Goal: Information Seeking & Learning: Learn about a topic

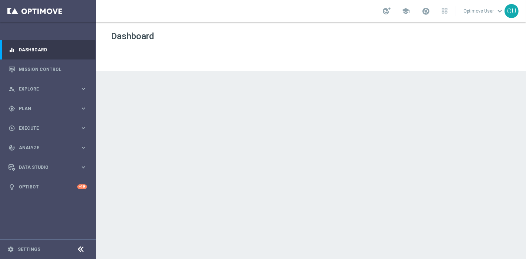
click at [478, 14] on link "Optimove User keyboard_arrow_down" at bounding box center [484, 11] width 42 height 11
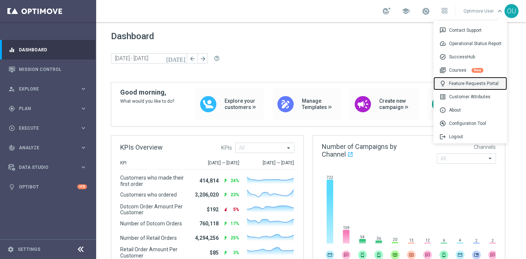
click at [480, 85] on div "lightbulb Feature Requests Portal" at bounding box center [470, 83] width 74 height 13
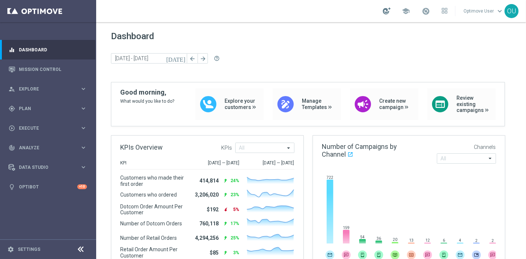
click at [385, 13] on div at bounding box center [387, 10] width 8 height 7
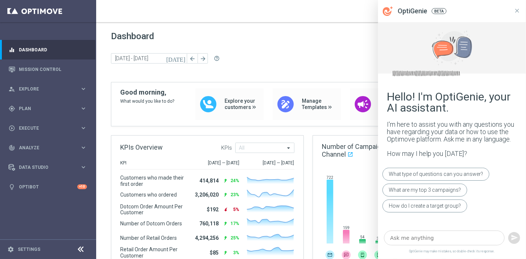
click at [407, 242] on textarea at bounding box center [444, 238] width 121 height 15
type textarea "why are action's important?"
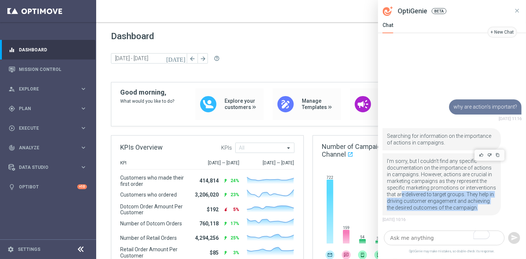
drag, startPoint x: 401, startPoint y: 192, endPoint x: 486, endPoint y: 213, distance: 87.1
click at [486, 213] on div "I'm sorry, but I couldn't find any specific documentation on the importance of …" at bounding box center [441, 184] width 118 height 62
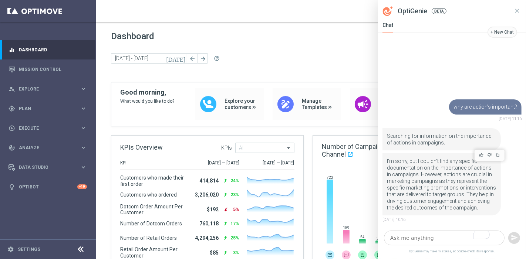
click at [437, 182] on p "I'm sorry, but I couldn't find any specific documentation on the importance of …" at bounding box center [441, 184] width 109 height 53
click at [518, 10] on icon at bounding box center [517, 11] width 4 height 4
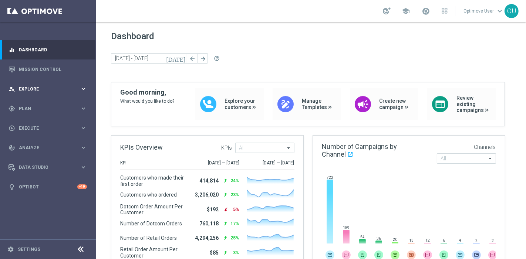
click at [65, 86] on div "person_search Explore" at bounding box center [44, 89] width 71 height 7
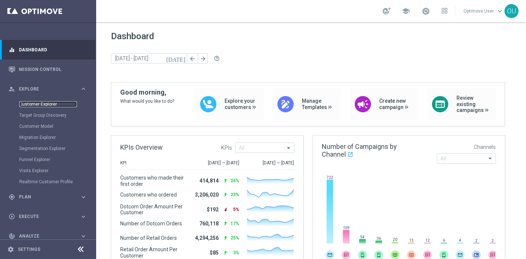
click at [35, 106] on link "Customer Explorer" at bounding box center [48, 104] width 58 height 6
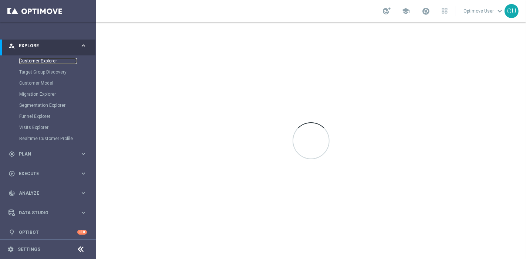
scroll to position [47, 0]
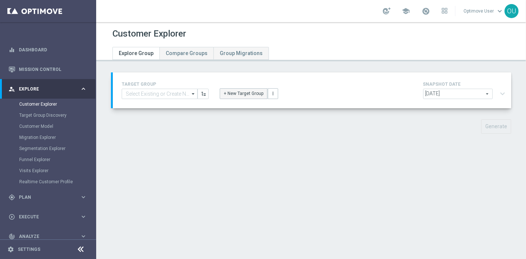
click at [245, 95] on button "+ New Target Group" at bounding box center [244, 93] width 48 height 10
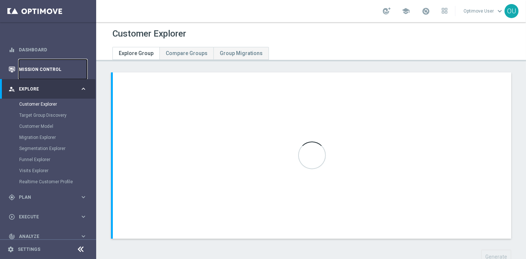
click at [31, 75] on link "Mission Control" at bounding box center [53, 70] width 68 height 20
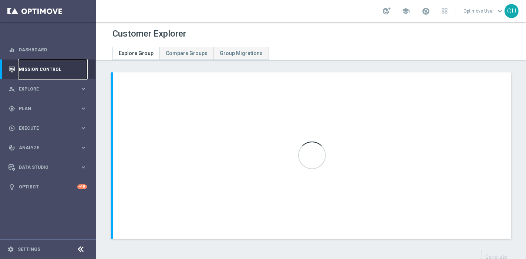
click at [31, 75] on link "Mission Control" at bounding box center [53, 70] width 68 height 20
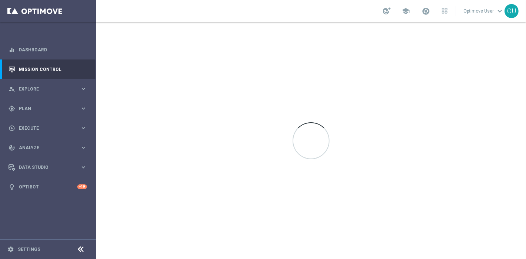
click at [81, 250] on icon at bounding box center [81, 249] width 9 height 9
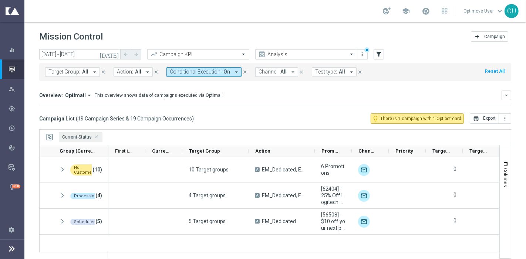
click at [185, 72] on span "Conditional Execution:" at bounding box center [196, 72] width 52 height 6
click at [170, 98] on div "(All)" at bounding box center [195, 101] width 51 height 6
click at [327, 120] on div "Campaign List ( 19 Campaign Series & 19 Campaign Occurrences ) lightbulb_outlin…" at bounding box center [275, 119] width 472 height 10
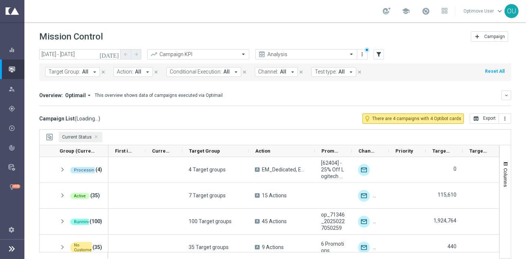
click at [324, 72] on span "Test type:" at bounding box center [326, 72] width 22 height 6
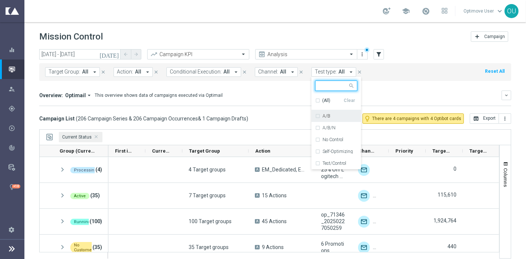
click at [324, 117] on div "A/B" at bounding box center [340, 116] width 35 height 4
click at [324, 126] on label "A/B/N" at bounding box center [329, 128] width 13 height 4
click at [250, 114] on div "Campaign List ( 206 Campaign Series & 206 Campaign Occurrences & 1 Campaign Dra…" at bounding box center [275, 119] width 472 height 10
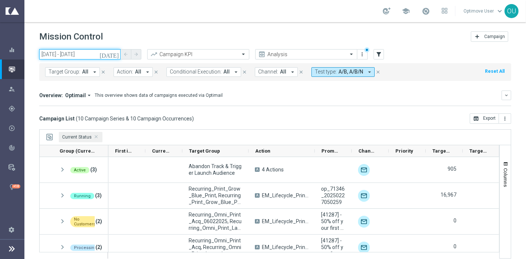
click at [77, 54] on input "[DATE] - [DATE]" at bounding box center [79, 54] width 81 height 10
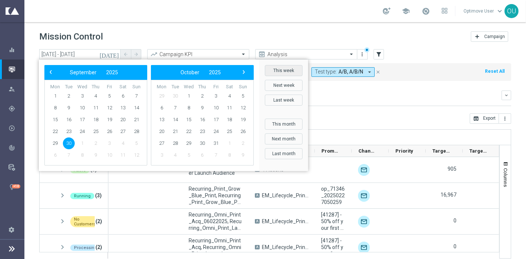
click at [285, 69] on button "This week" at bounding box center [284, 70] width 38 height 11
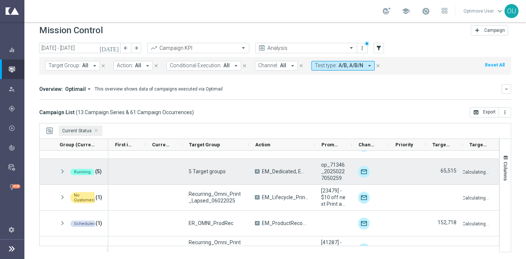
scroll to position [31, 0]
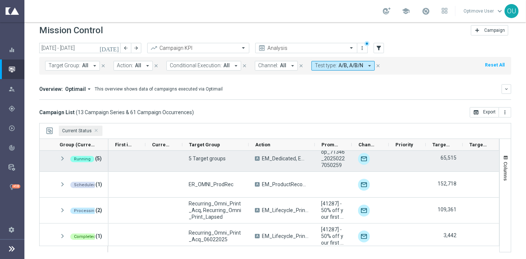
click at [61, 157] on span at bounding box center [62, 159] width 7 height 6
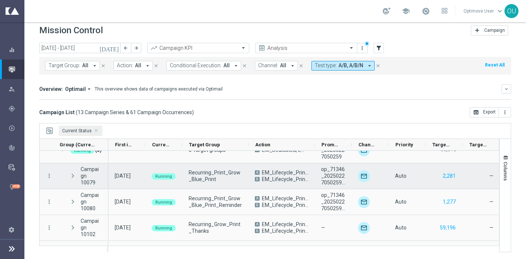
scroll to position [38, 0]
click at [288, 176] on span "EM_Lifecycle_PrintMarketing" at bounding box center [285, 174] width 47 height 7
click at [47, 174] on icon "more_vert" at bounding box center [49, 177] width 7 height 7
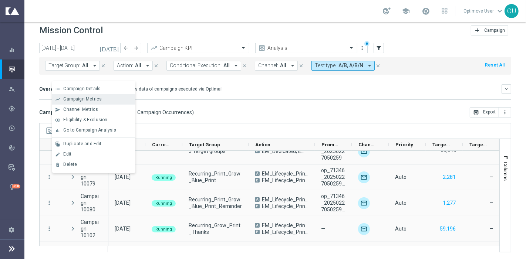
click at [120, 99] on div "Campaign Metrics" at bounding box center [97, 99] width 69 height 5
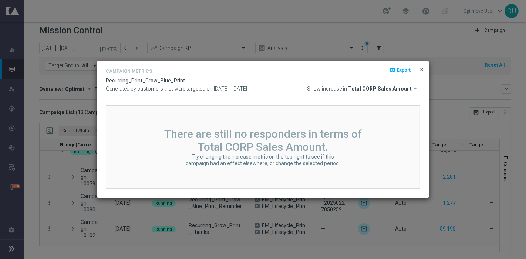
click at [423, 67] on span "close" at bounding box center [422, 70] width 6 height 6
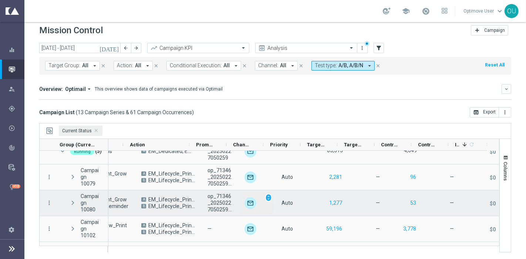
scroll to position [0, 125]
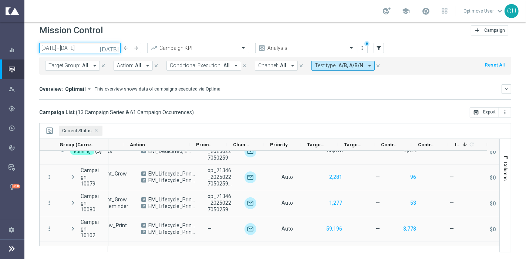
click at [61, 48] on input "[DATE] - [DATE]" at bounding box center [79, 48] width 81 height 10
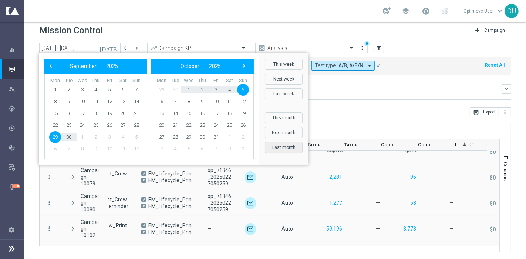
click at [293, 146] on button "Last month" at bounding box center [284, 147] width 38 height 11
type input "[DATE] - [DATE]"
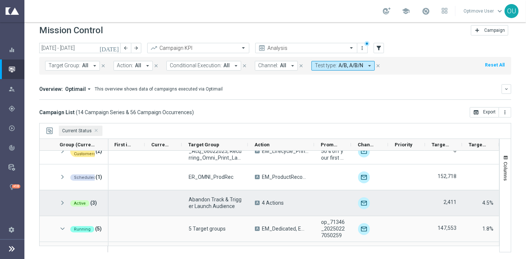
scroll to position [0, 1]
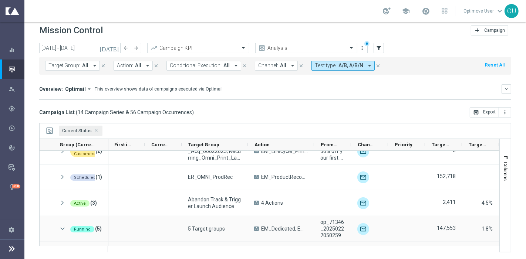
click at [94, 132] on span "Current Status" at bounding box center [81, 131] width 44 height 10
click at [95, 131] on span "Current Status Press DELETE to remove" at bounding box center [97, 131] width 4 height 4
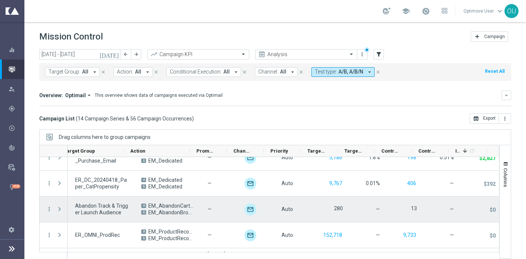
scroll to position [15, 0]
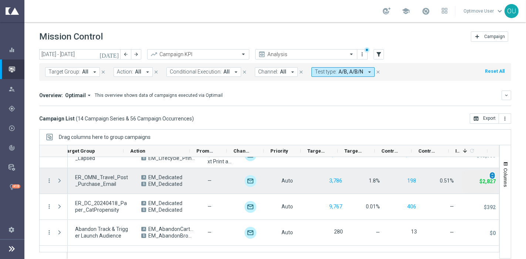
click at [490, 173] on span "unfold_more" at bounding box center [492, 175] width 5 height 5
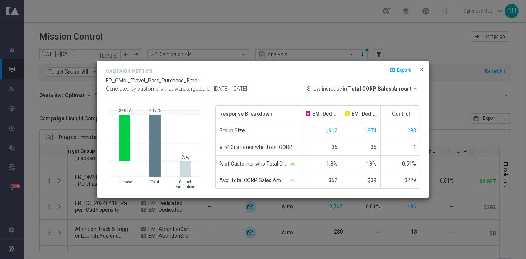
click at [422, 68] on span "close" at bounding box center [422, 70] width 6 height 6
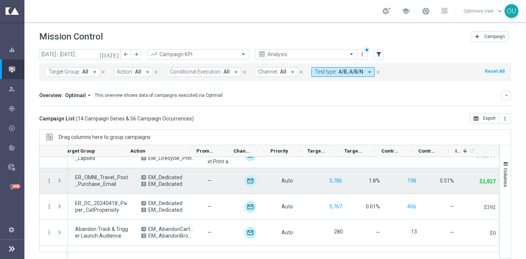
click at [45, 180] on div "more_vert" at bounding box center [46, 181] width 13 height 26
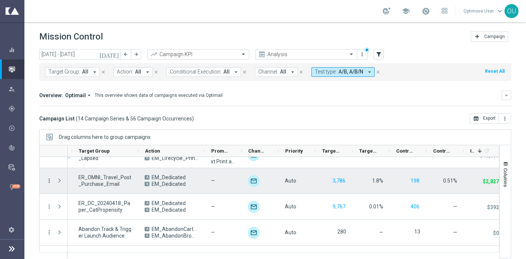
click at [49, 180] on icon "more_vert" at bounding box center [49, 181] width 7 height 7
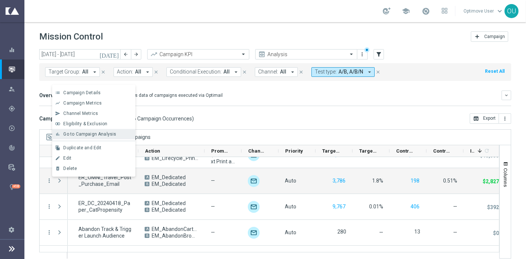
click at [99, 135] on span "Go to Campaign Analysis" at bounding box center [89, 134] width 53 height 5
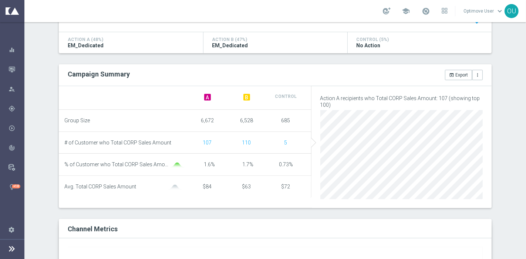
scroll to position [152, 0]
click at [203, 143] on span "107" at bounding box center [207, 143] width 9 height 6
click at [206, 143] on span "107" at bounding box center [207, 143] width 9 height 6
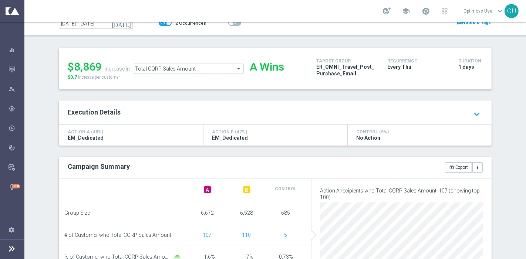
scroll to position [59, 0]
click at [193, 66] on span "Total CORP Sales Amount" at bounding box center [188, 70] width 110 height 10
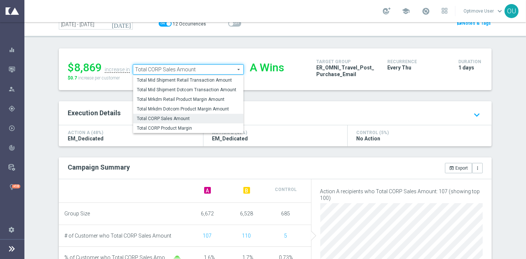
click at [94, 115] on span "Execution Details" at bounding box center [94, 113] width 53 height 8
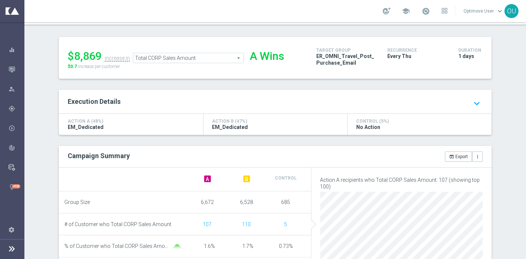
scroll to position [0, 0]
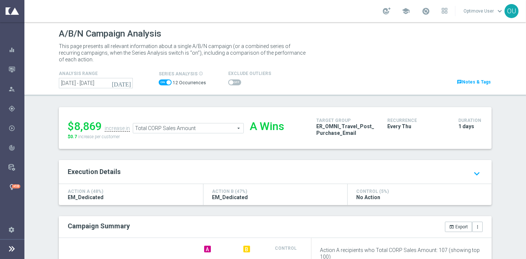
click at [7, 185] on div "lightbulb Optibot +10" at bounding box center [12, 187] width 24 height 20
click at [11, 184] on icon "lightbulb" at bounding box center [12, 187] width 7 height 7
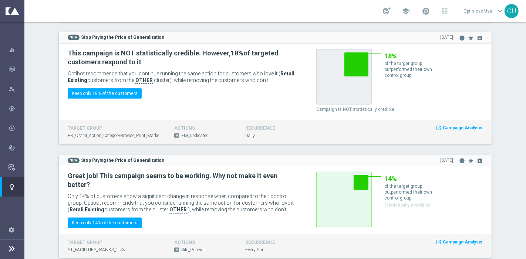
scroll to position [601, 0]
click at [221, 71] on span "Optibot recommends that you continue running the same action for customers who …" at bounding box center [181, 77] width 227 height 13
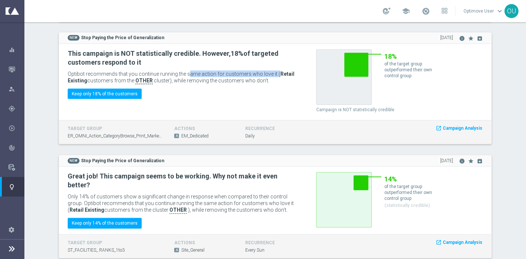
drag, startPoint x: 271, startPoint y: 70, endPoint x: 172, endPoint y: 49, distance: 101.4
click at [172, 55] on div "This campaign is NOT statistically credible. However, 18% of targeted customers…" at bounding box center [186, 68] width 237 height 36
click at [246, 84] on div "Optibot recommends that you continue running the same action for customers who …" at bounding box center [183, 77] width 243 height 17
click at [190, 135] on span "EM_Dedicated" at bounding box center [194, 136] width 27 height 6
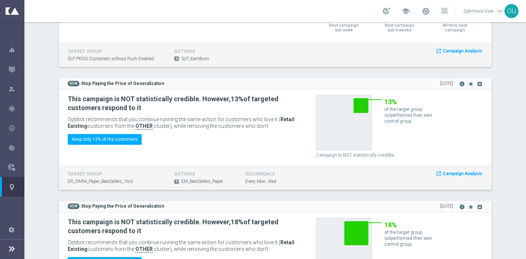
scroll to position [433, 0]
